Goal: Task Accomplishment & Management: Use online tool/utility

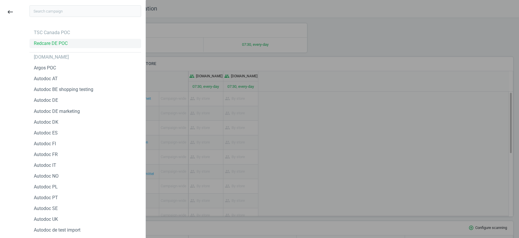
click at [51, 44] on div "Redcare DE POC" at bounding box center [51, 43] width 34 height 6
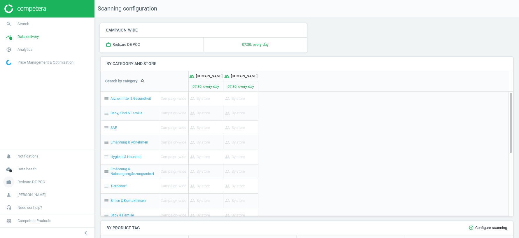
click at [29, 184] on span "Redcare DE POC" at bounding box center [30, 181] width 27 height 5
click at [25, 161] on link "Switch campaign" at bounding box center [47, 164] width 94 height 9
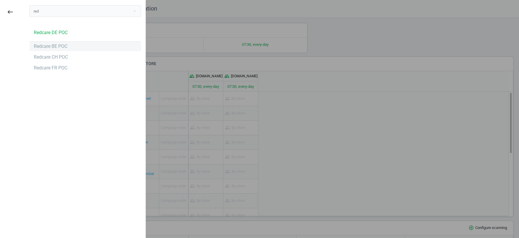
type input "red"
click at [45, 42] on div "Redcare BE POC" at bounding box center [85, 46] width 112 height 9
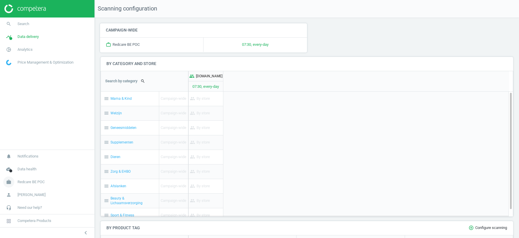
click at [38, 184] on span "Redcare BE POC" at bounding box center [30, 181] width 27 height 5
click at [26, 165] on span "Switch campaign" at bounding box center [19, 164] width 26 height 5
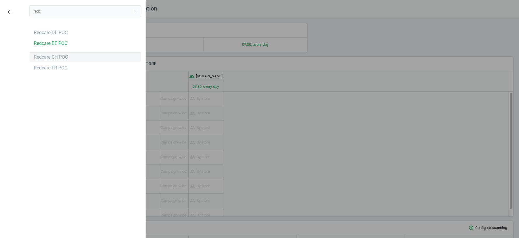
type input "redc"
click at [59, 54] on div "Redcare CH POC" at bounding box center [51, 57] width 34 height 6
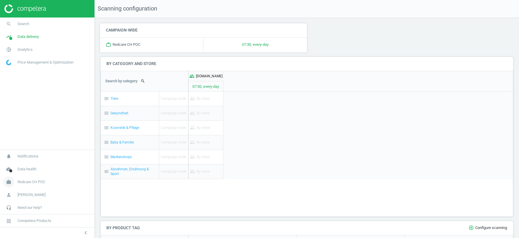
click at [29, 180] on span "Redcare CH POC" at bounding box center [31, 181] width 28 height 5
click at [23, 164] on span "Switch campaign" at bounding box center [19, 164] width 26 height 5
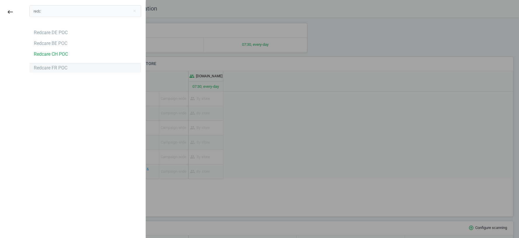
type input "redc"
click at [49, 68] on div "Redcare FR POC" at bounding box center [51, 68] width 34 height 6
